Goal: Transaction & Acquisition: Purchase product/service

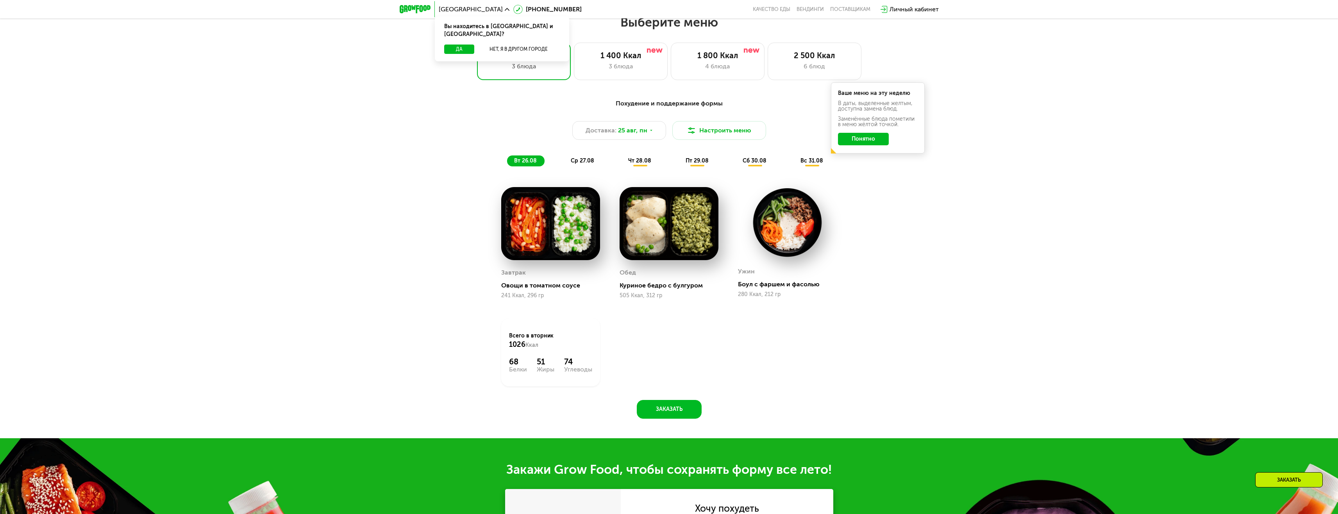
scroll to position [547, 0]
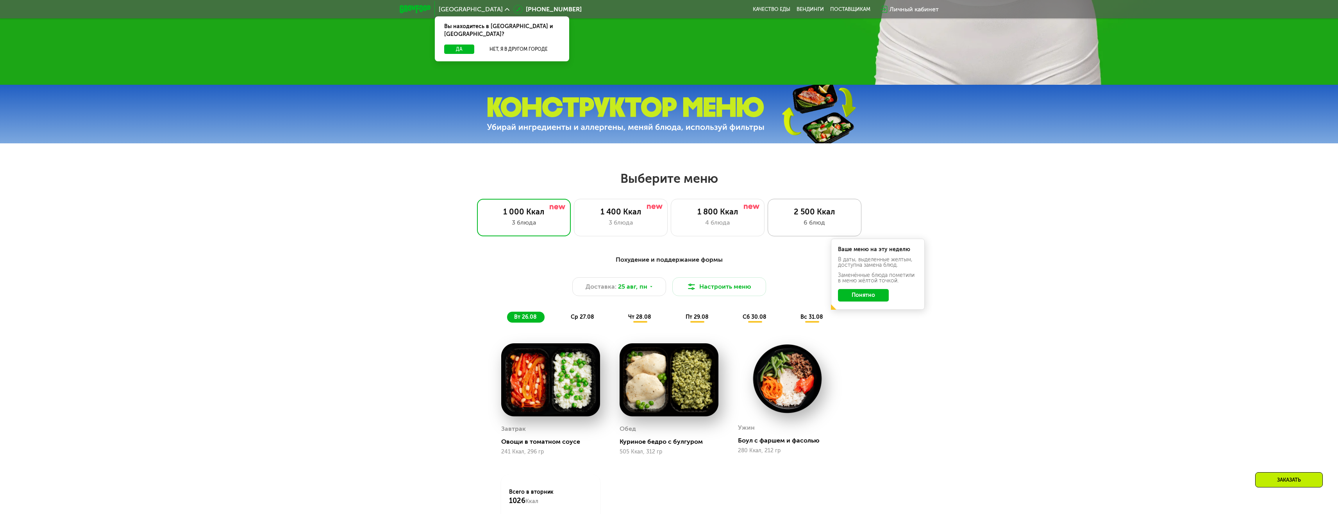
click at [795, 227] on div "6 блюд" at bounding box center [814, 222] width 77 height 9
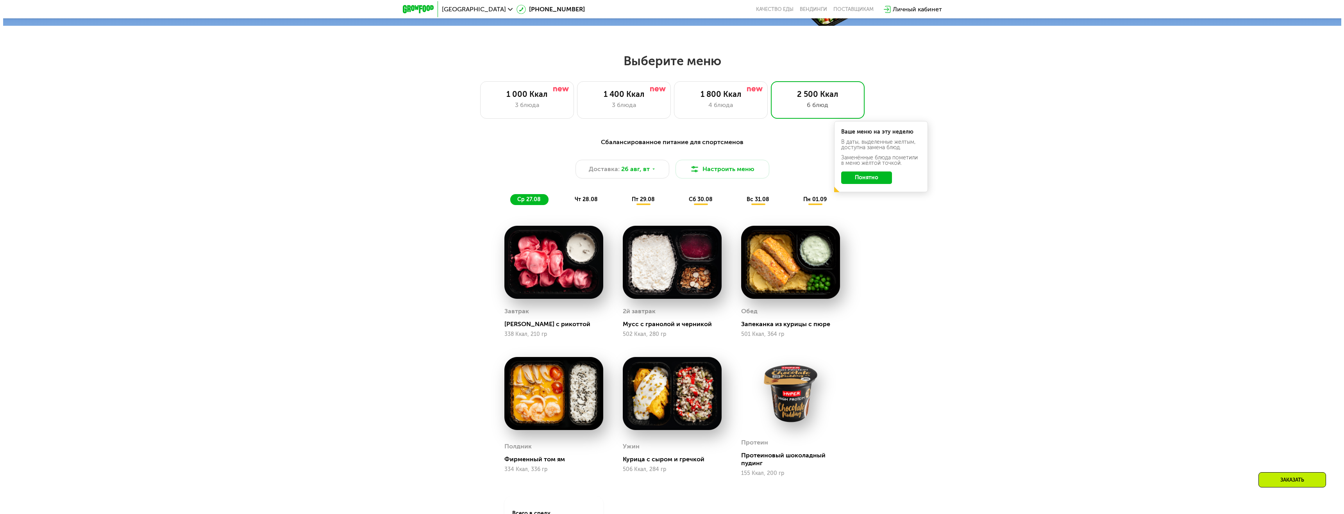
scroll to position [664, 0]
click at [635, 109] on div "3 блюда" at bounding box center [620, 105] width 77 height 9
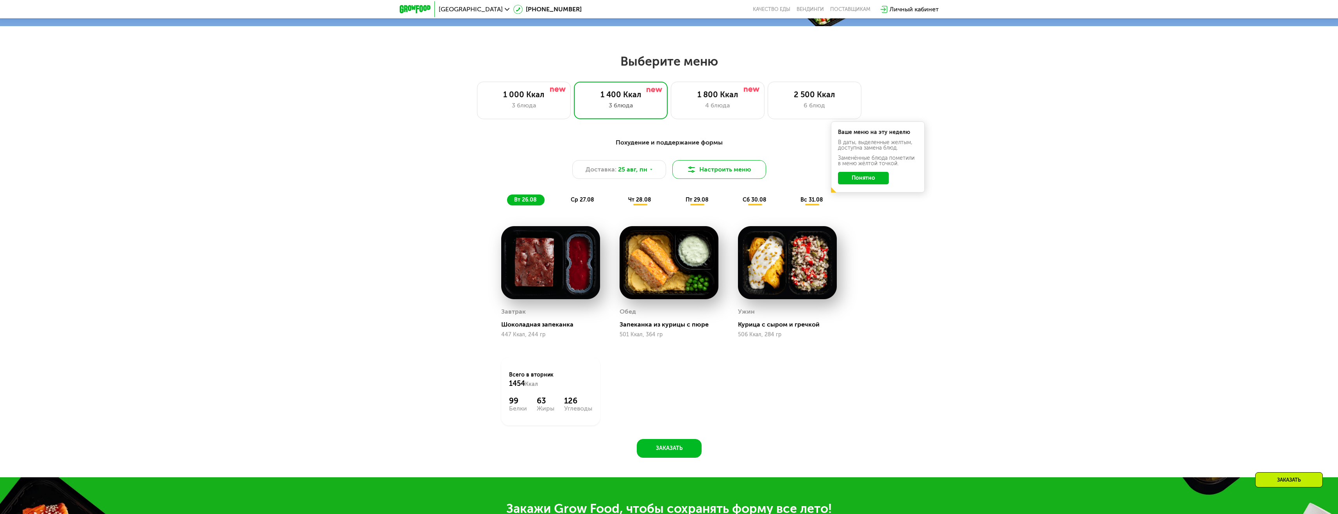
click at [712, 174] on button "Настроить меню" at bounding box center [719, 169] width 94 height 19
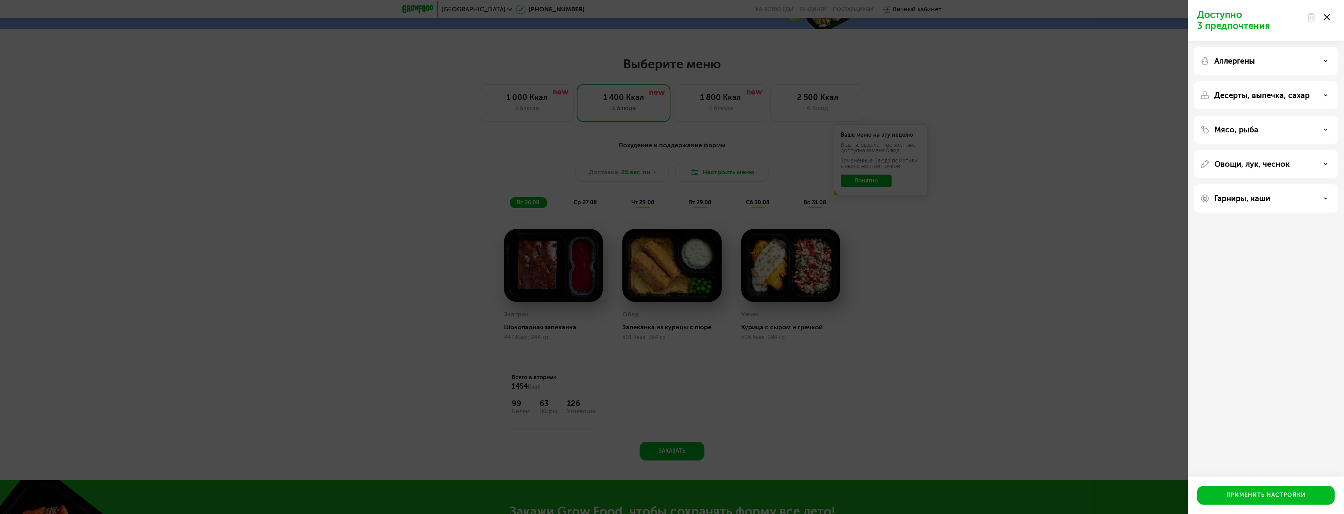
click at [1305, 97] on p "Десерты, выпечка, сахар" at bounding box center [1261, 95] width 95 height 9
click at [1330, 169] on div "Без сэндвичей и круассанов" at bounding box center [1265, 178] width 131 height 19
click at [1239, 213] on p "Мясо, рыба" at bounding box center [1236, 211] width 44 height 9
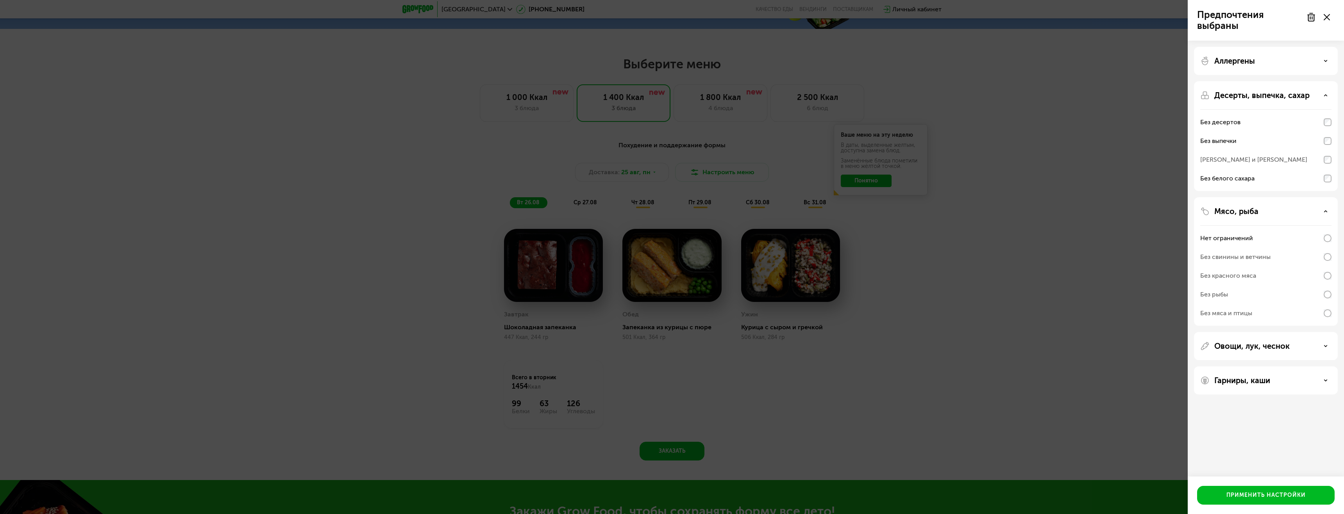
click at [1299, 367] on div "Овощи, лук, чеснок" at bounding box center [1266, 381] width 144 height 28
click at [1295, 346] on div "Овощи, лук, чеснок" at bounding box center [1265, 346] width 131 height 9
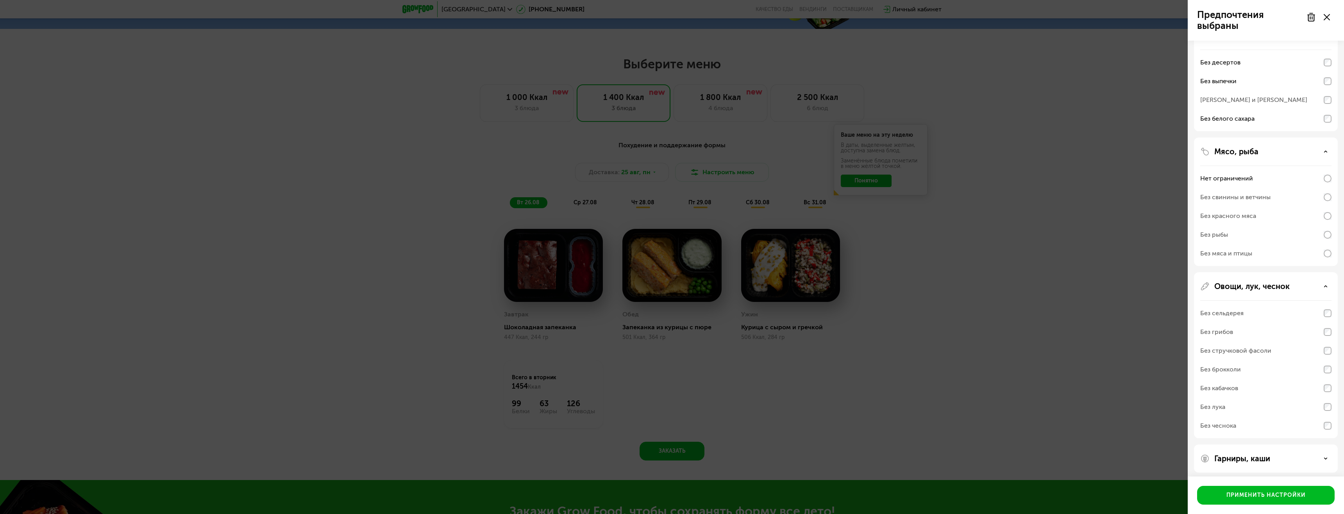
scroll to position [64, 0]
click at [1278, 458] on div "Гарниры, каши" at bounding box center [1265, 454] width 131 height 9
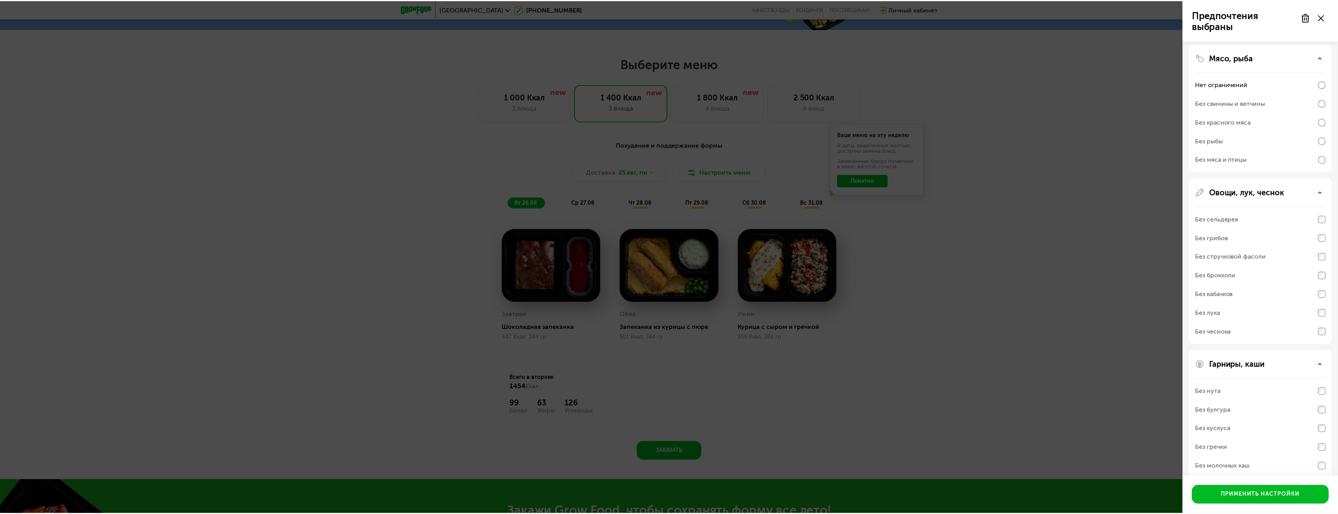
scroll to position [164, 0]
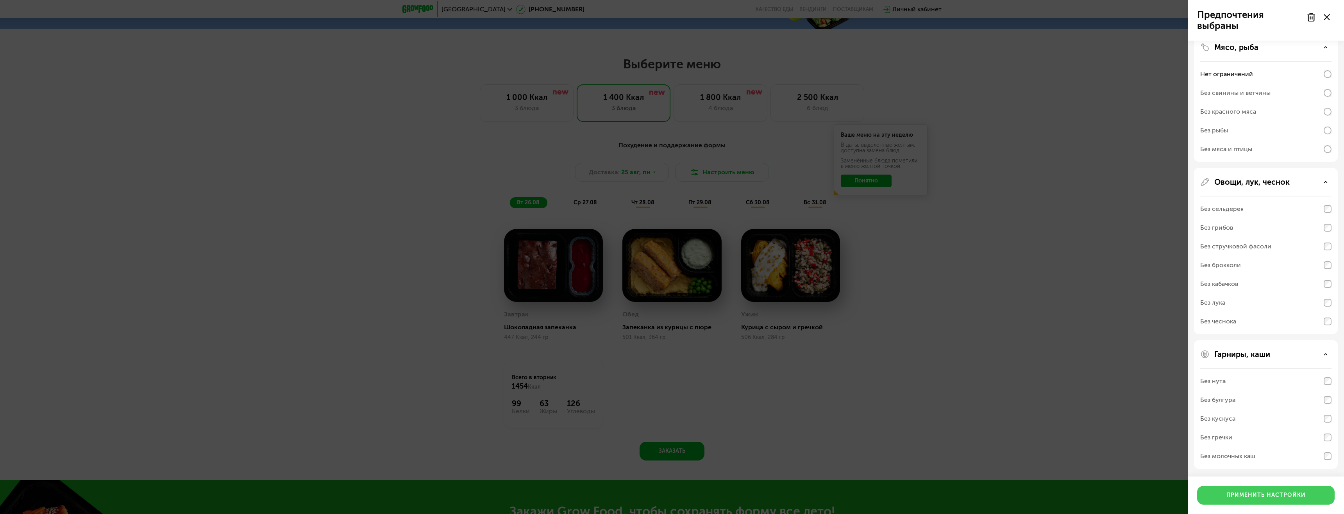
click at [1276, 496] on div "Применить настройки" at bounding box center [1266, 496] width 79 height 8
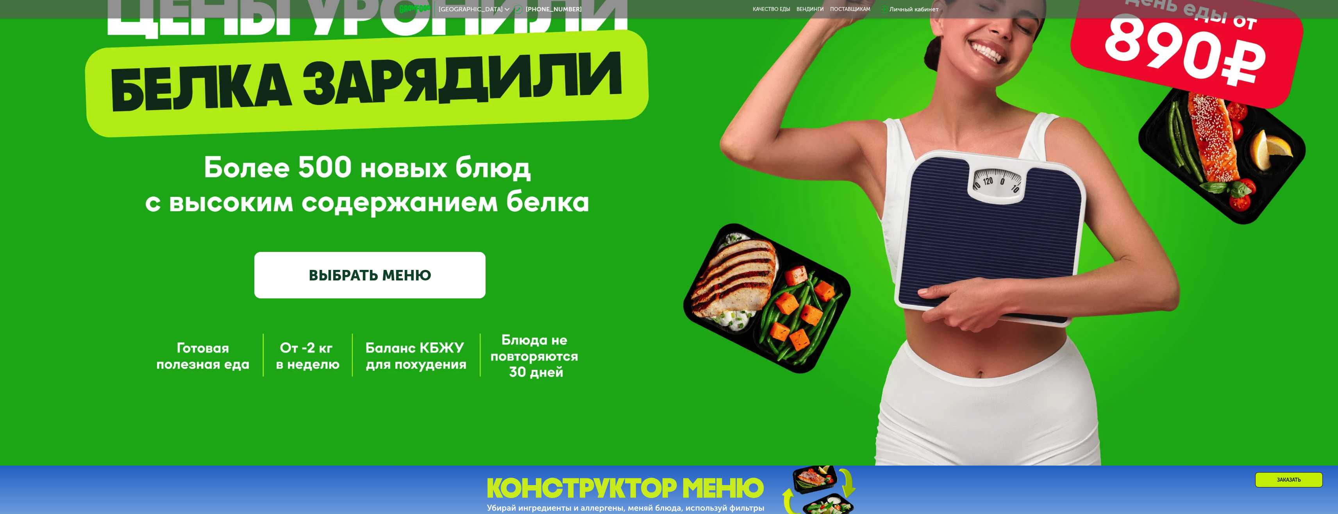
scroll to position [156, 0]
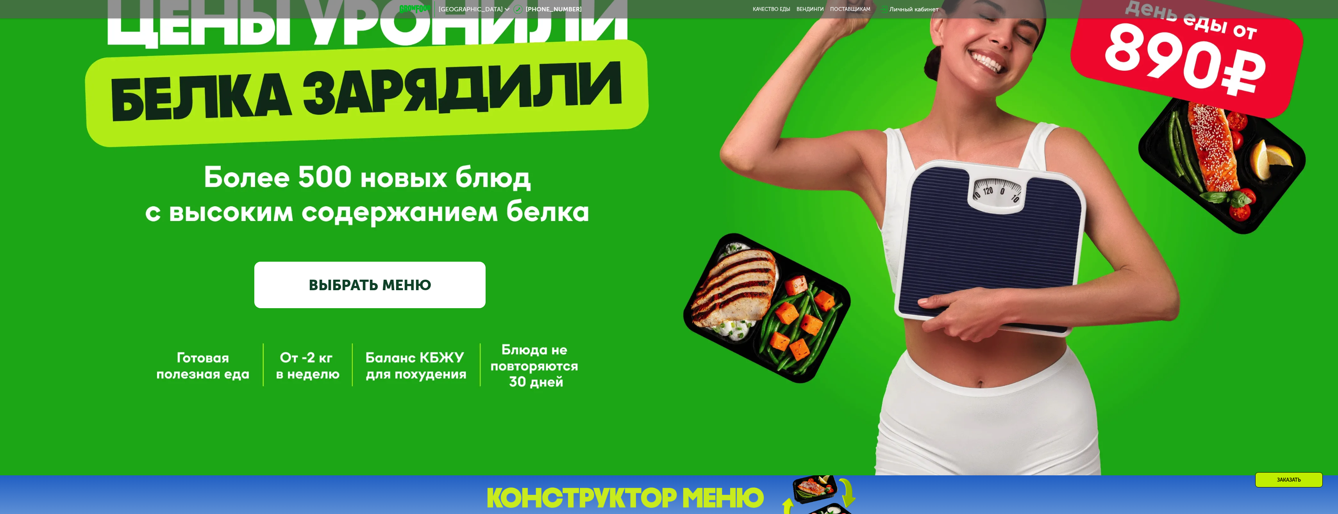
click at [381, 285] on link "ВЫБРАТЬ МЕНЮ" at bounding box center [369, 285] width 231 height 46
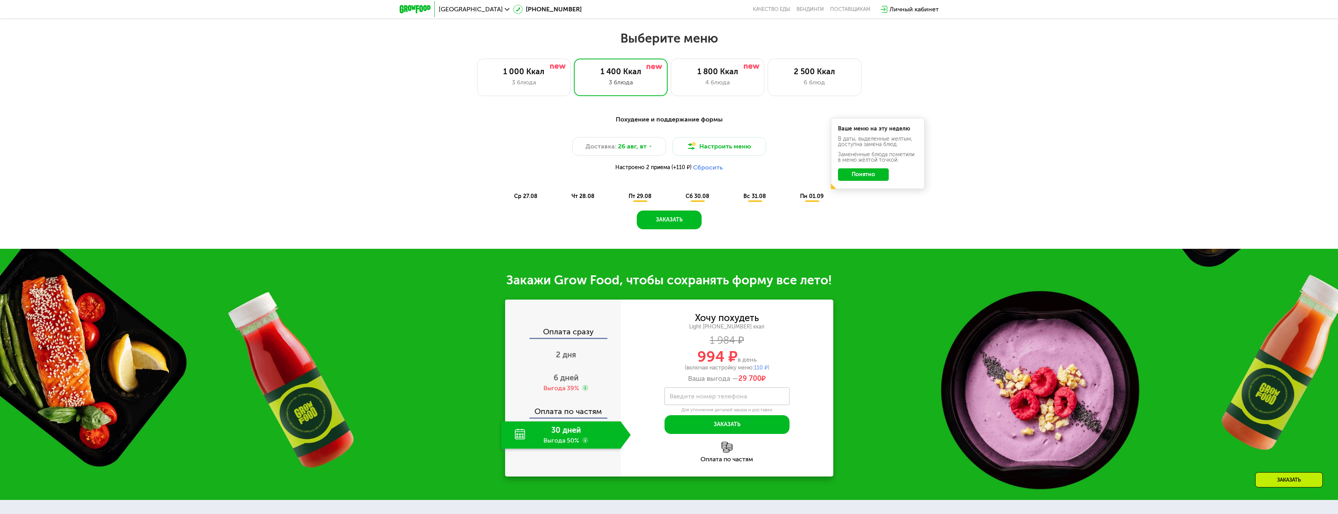
scroll to position [702, 0]
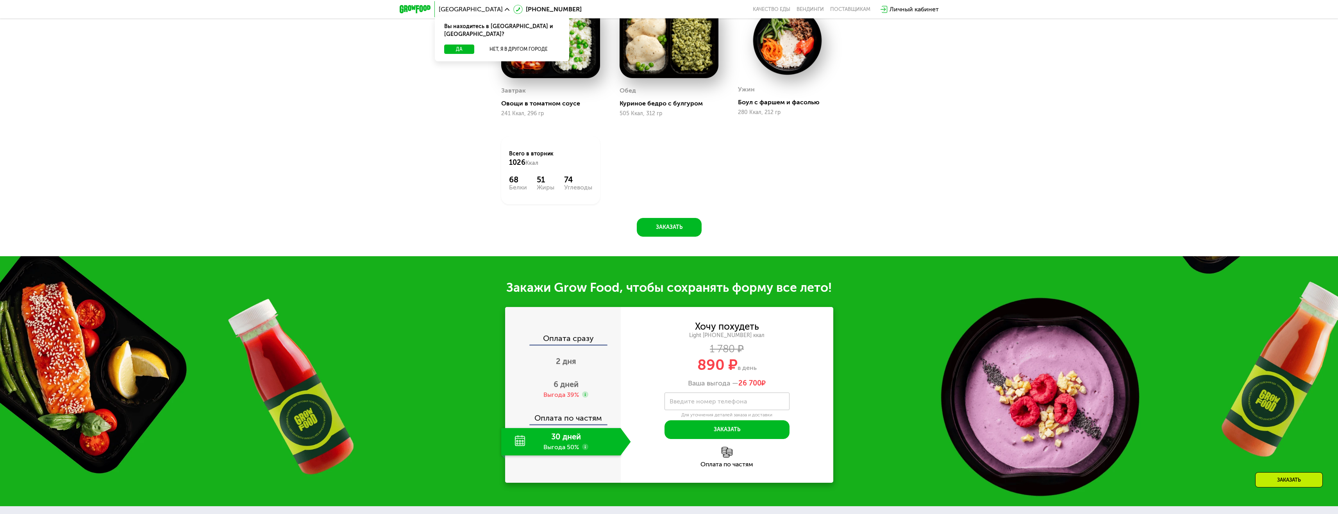
scroll to position [664, 0]
